Goal: Task Accomplishment & Management: Manage account settings

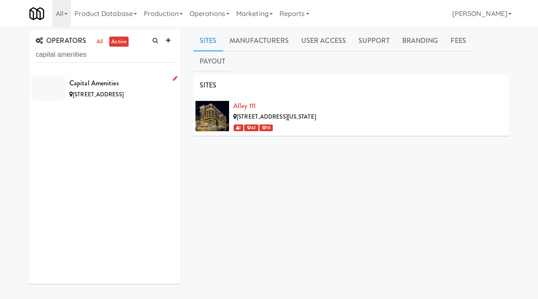
click at [152, 82] on div "Capital Amenities" at bounding box center [121, 83] width 105 height 13
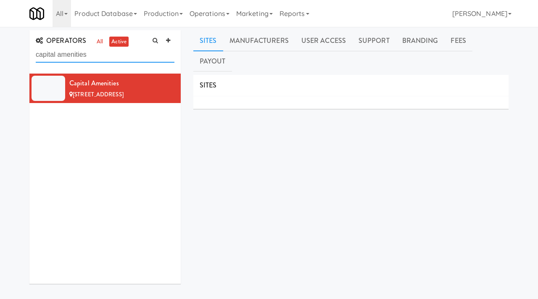
drag, startPoint x: 96, startPoint y: 56, endPoint x: 0, endPoint y: 47, distance: 96.6
click at [0, 47] on div "OPERATORS all active capital amenities Capital Amenities [STREET_ADDRESS] Sites…" at bounding box center [269, 210] width 538 height 360
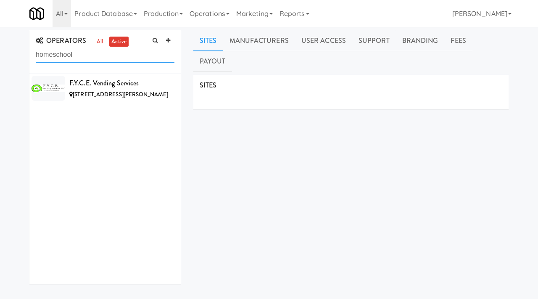
type input "homeschool"
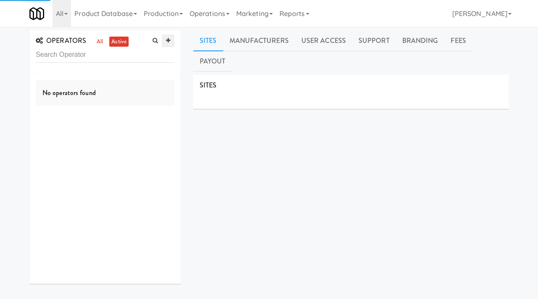
click at [170, 38] on link at bounding box center [168, 40] width 13 height 13
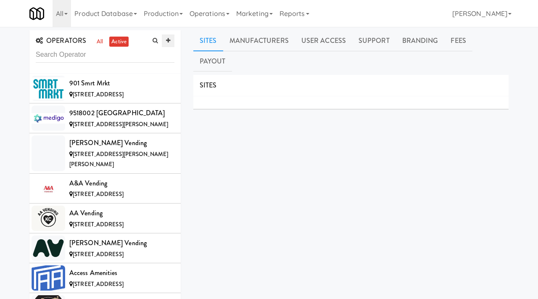
click at [168, 37] on link at bounding box center [168, 40] width 13 height 13
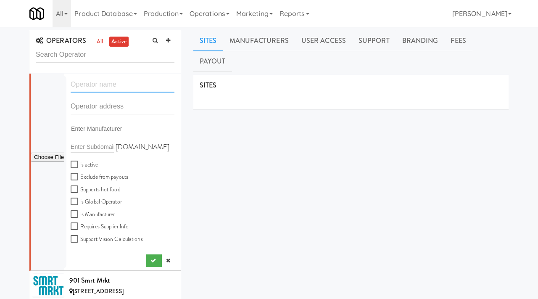
click at [83, 92] on input "text" at bounding box center [123, 85] width 104 height 16
type input "Chalk1"
click at [95, 105] on input "text" at bounding box center [123, 107] width 104 height 16
paste input "[STREET_ADDRESS]"
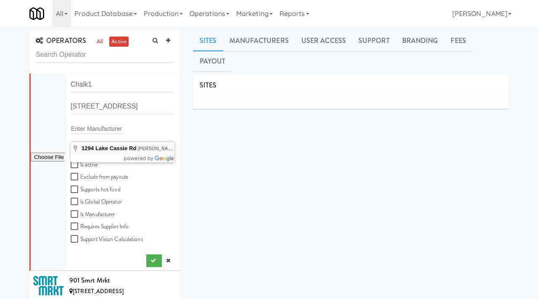
type input "[STREET_ADDRESS]"
click at [79, 164] on input "Is active" at bounding box center [76, 164] width 10 height 7
checkbox input "true"
click at [42, 161] on input "file" at bounding box center [48, 157] width 34 height 11
type input "C:\fakepath\9f244a94-ba51-4241-bb15-2af2e42fcbb4-0-2logo___dark_icon__270_x_270…"
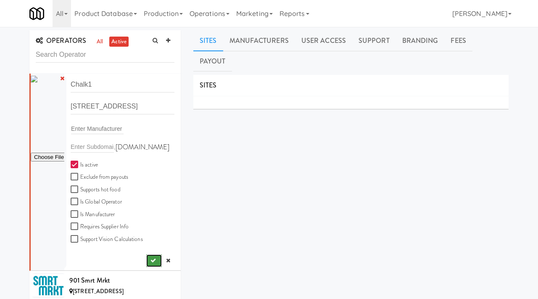
click at [151, 263] on icon "submit" at bounding box center [152, 260] width 5 height 5
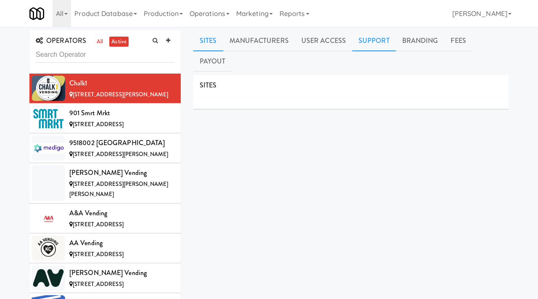
click at [375, 43] on link "Support" at bounding box center [374, 40] width 44 height 21
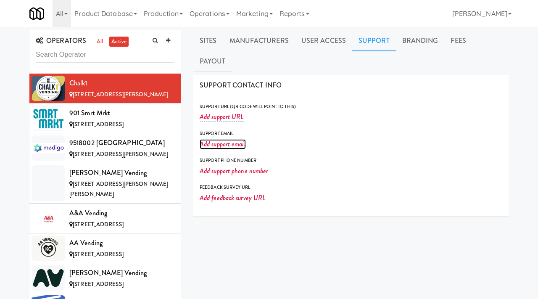
click at [221, 139] on link "Add support email" at bounding box center [223, 144] width 46 height 10
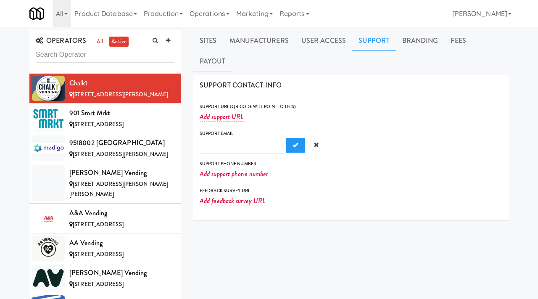
click at [221, 138] on input "text" at bounding box center [242, 146] width 84 height 16
type input "[EMAIL_ADDRESS][DOMAIN_NAME]"
click at [286, 138] on button "Submit" at bounding box center [295, 145] width 19 height 15
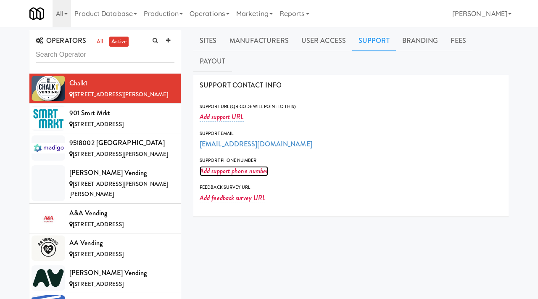
click at [219, 166] on link "Add support phone number" at bounding box center [234, 171] width 69 height 10
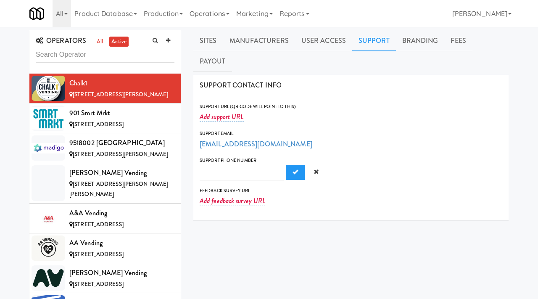
click at [223, 165] on input "text" at bounding box center [242, 173] width 84 height 16
type input "[PHONE_NUMBER]"
click at [286, 165] on button "Submit" at bounding box center [295, 172] width 19 height 15
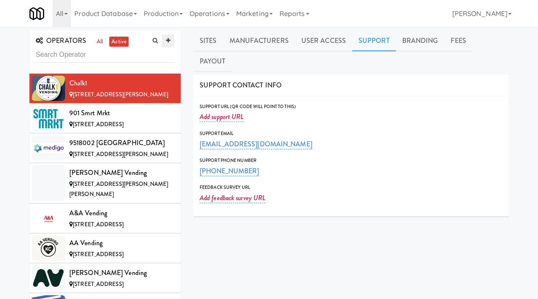
click at [169, 42] on icon at bounding box center [168, 40] width 4 height 5
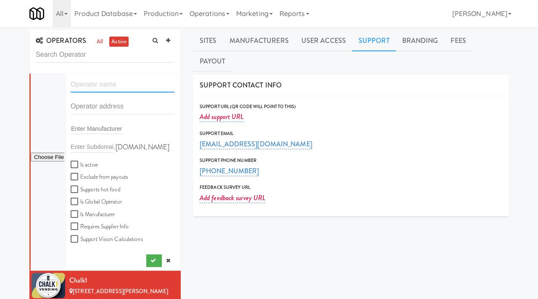
click at [89, 84] on input "text" at bounding box center [123, 85] width 104 height 16
paste input "HomeSchool Hustle Vending"
type input "HomeSchool Hustle Vending"
click at [98, 102] on input "text" at bounding box center [123, 107] width 104 height 16
paste input "[STREET_ADDRESS]"
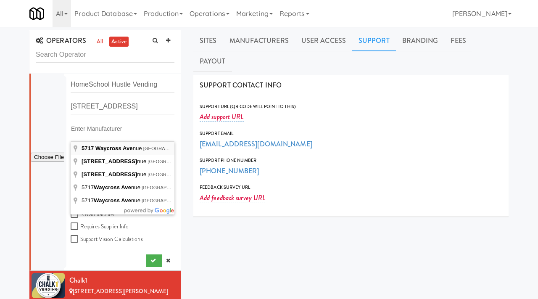
type input "[STREET_ADDRESS]"
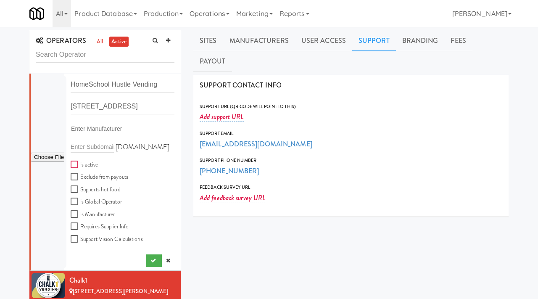
click at [73, 163] on input "Is active" at bounding box center [76, 164] width 10 height 7
checkbox input "true"
click at [42, 157] on input "file" at bounding box center [48, 157] width 34 height 11
type input "C:\fakepath\ebceeffb-58ba-486c-a867-53ff9b0ab5b9-0-2logo___dark_icon__270_x_270…"
click at [152, 263] on icon "submit" at bounding box center [152, 260] width 5 height 5
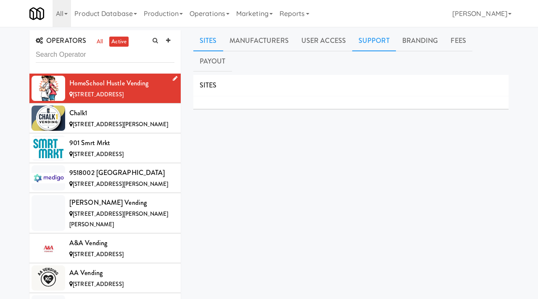
click at [376, 45] on link "Support" at bounding box center [374, 40] width 44 height 21
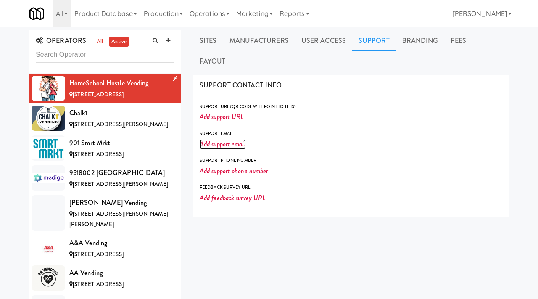
click at [224, 139] on link "Add support email" at bounding box center [223, 144] width 46 height 10
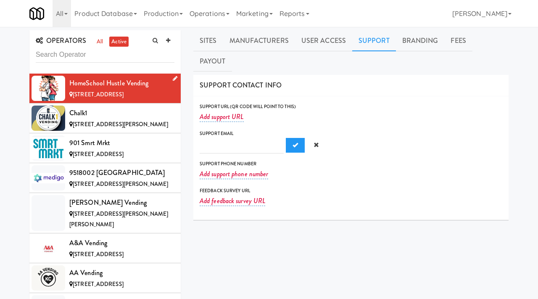
type input "[EMAIL_ADDRESS][DOMAIN_NAME]"
click at [208, 138] on input "[EMAIL_ADDRESS][DOMAIN_NAME]" at bounding box center [242, 146] width 84 height 16
drag, startPoint x: 204, startPoint y: 124, endPoint x: 188, endPoint y: 123, distance: 16.1
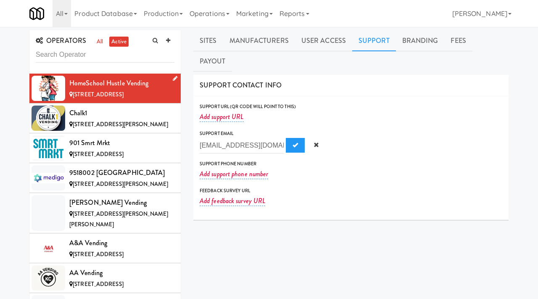
click at [188, 123] on div "Sites Manufacturers User Access Support Branding Fees Payout SITES MANUFACTURER…" at bounding box center [351, 210] width 328 height 360
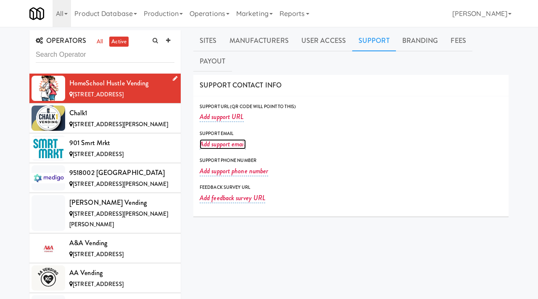
click at [216, 139] on link "Add support email" at bounding box center [223, 144] width 46 height 10
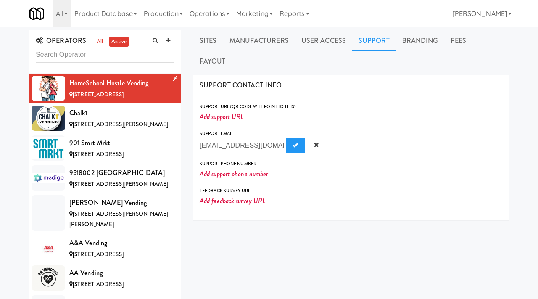
scroll to position [0, 29]
click at [203, 138] on input "[EMAIL_ADDRESS][DOMAIN_NAME]" at bounding box center [242, 146] width 84 height 16
type input "[EMAIL_ADDRESS][DOMAIN_NAME]"
click at [293, 142] on span "Submit" at bounding box center [295, 144] width 5 height 5
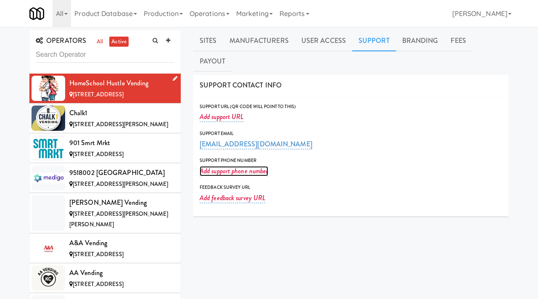
click at [216, 166] on link "Add support phone number" at bounding box center [234, 171] width 69 height 10
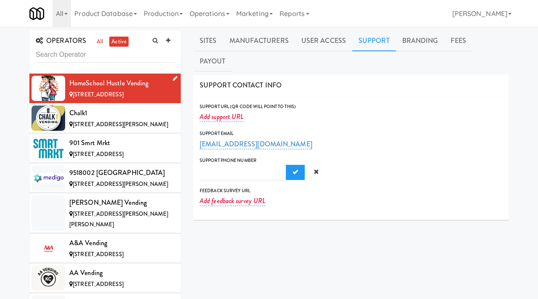
click at [215, 165] on input "text" at bounding box center [242, 173] width 84 height 16
type input "[PHONE_NUMBER]"
click at [286, 165] on button "Submit" at bounding box center [295, 172] width 19 height 15
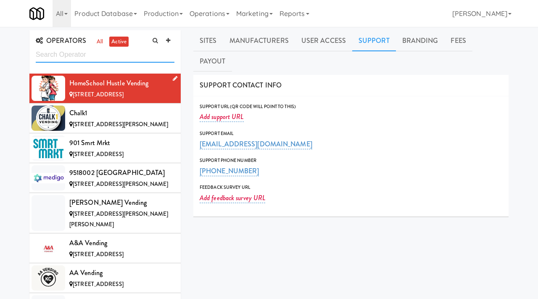
click at [81, 57] on input "text" at bounding box center [105, 55] width 139 height 16
type input "325 vending"
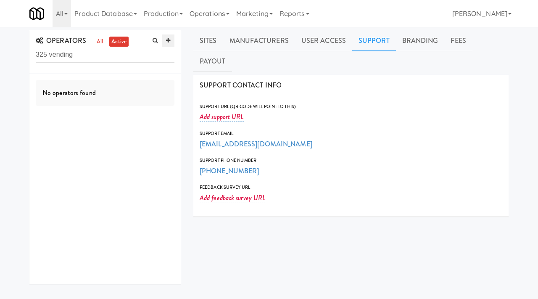
click at [166, 45] on link at bounding box center [168, 40] width 13 height 13
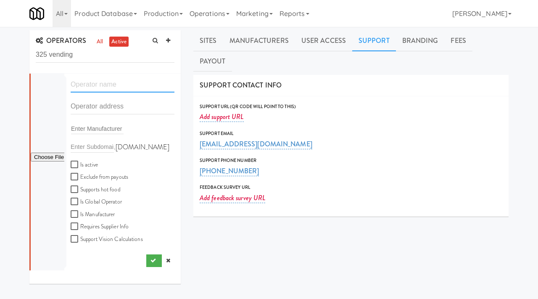
click at [92, 79] on input "text" at bounding box center [123, 85] width 104 height 16
paste input "325 Vending"
type input "325 Vending"
click at [90, 109] on input "text" at bounding box center [123, 107] width 104 height 16
paste input "158 [PERSON_NAME]"
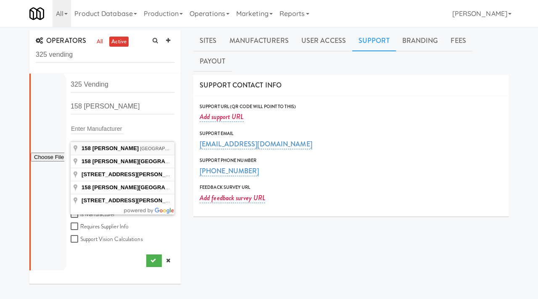
type input "[STREET_ADDRESS][PERSON_NAME]"
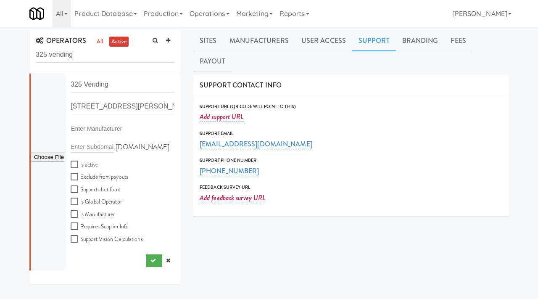
click at [75, 159] on div "Is active Exclude from payouts Supports hot food Is Global Operator Is Manufact…" at bounding box center [122, 202] width 116 height 95
click at [75, 163] on input "Is active" at bounding box center [76, 164] width 10 height 7
checkbox input "true"
click at [49, 154] on input "file" at bounding box center [48, 157] width 34 height 11
type input "C:\fakepath\fd29ddc1-109c-464d-9e7a-060c807e882b-0-2logo___dark_icon__270_x_270…"
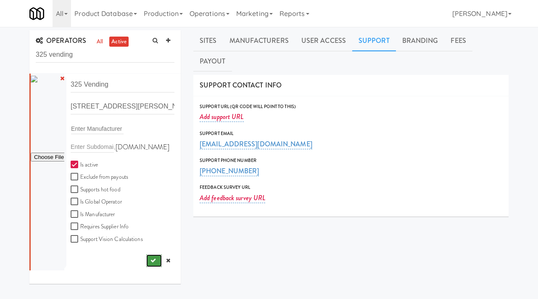
click at [152, 258] on icon "submit" at bounding box center [152, 260] width 5 height 5
